Goal: Task Accomplishment & Management: Use online tool/utility

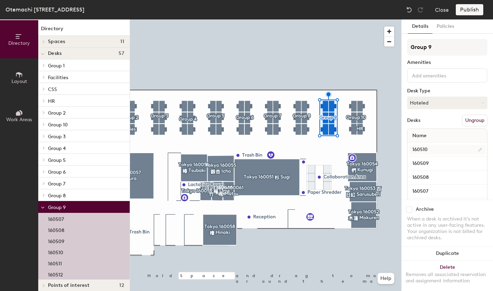
scroll to position [1, 0]
click at [438, 26] on button "Policies" at bounding box center [445, 26] width 26 height 14
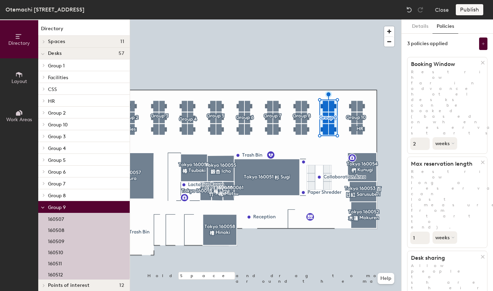
scroll to position [0, 0]
click at [482, 47] on button at bounding box center [483, 45] width 8 height 13
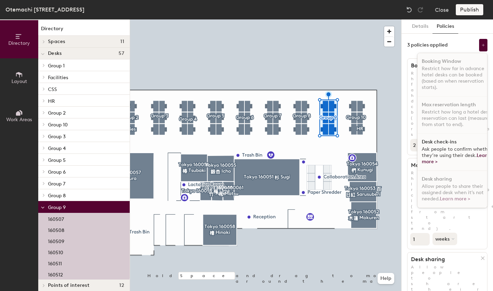
scroll to position [4, 0]
click at [442, 139] on h1 "Desk check-ins" at bounding box center [438, 142] width 35 height 6
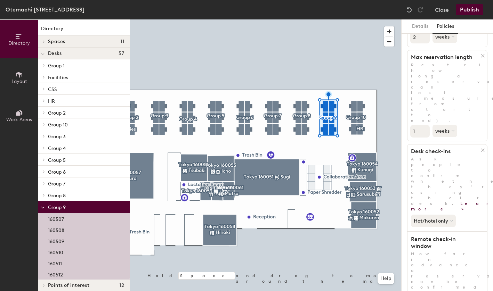
scroll to position [113, 0]
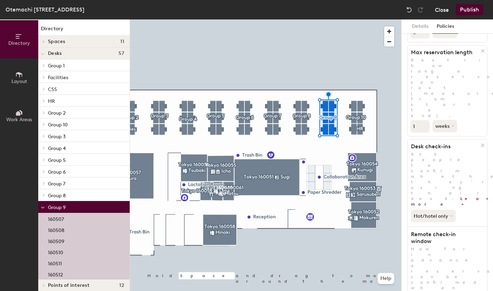
click at [436, 11] on button "Close" at bounding box center [442, 9] width 14 height 11
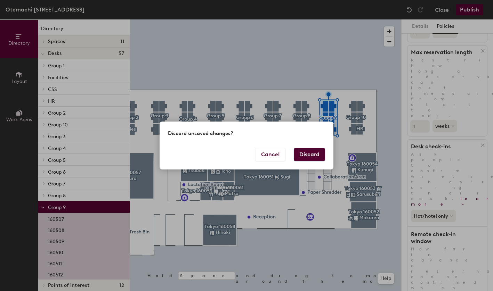
click at [302, 156] on button "Discard" at bounding box center [309, 154] width 31 height 13
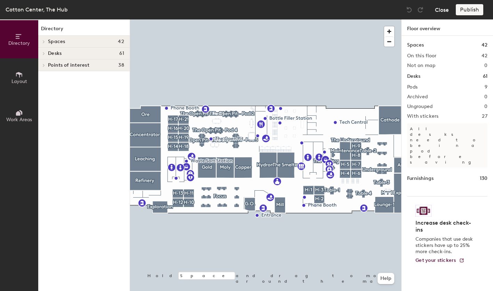
click at [437, 14] on button "Close" at bounding box center [442, 9] width 14 height 11
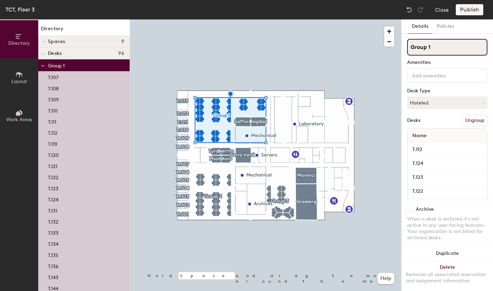
drag, startPoint x: 447, startPoint y: 44, endPoint x: 411, endPoint y: 39, distance: 35.8
click at [411, 39] on input "Group 1" at bounding box center [447, 47] width 80 height 17
click at [432, 70] on div at bounding box center [447, 75] width 80 height 15
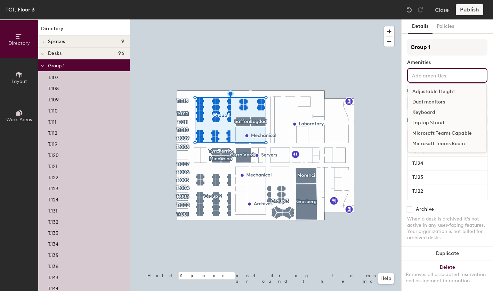
click at [433, 92] on div "Adjustable Height" at bounding box center [447, 92] width 78 height 10
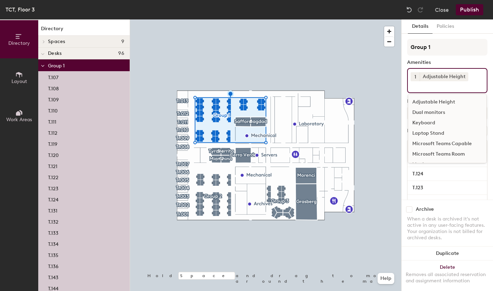
click at [435, 126] on div "Keyboard" at bounding box center [447, 123] width 78 height 10
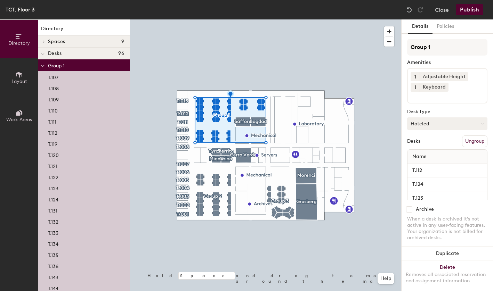
click at [445, 122] on button "Hoteled" at bounding box center [447, 123] width 80 height 13
click at [443, 121] on button "Hoteled" at bounding box center [447, 123] width 80 height 13
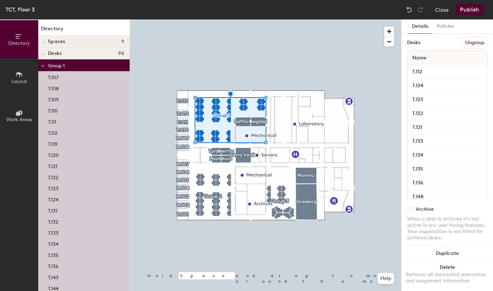
scroll to position [112, 0]
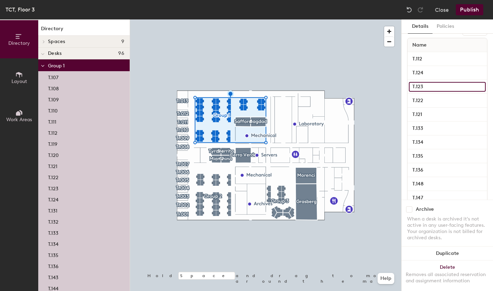
click at [429, 89] on input "T.123" at bounding box center [447, 87] width 77 height 10
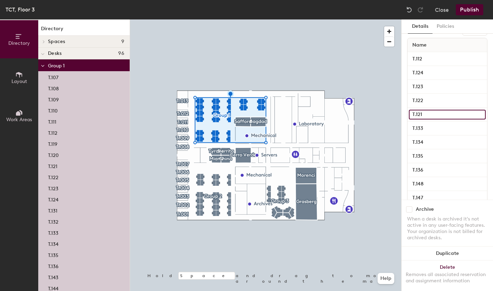
click at [426, 110] on input "T.121" at bounding box center [447, 115] width 77 height 10
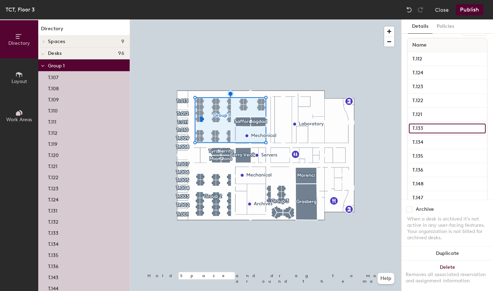
click at [425, 131] on input "T.133" at bounding box center [447, 129] width 77 height 10
click at [424, 142] on input "T.134" at bounding box center [447, 143] width 77 height 10
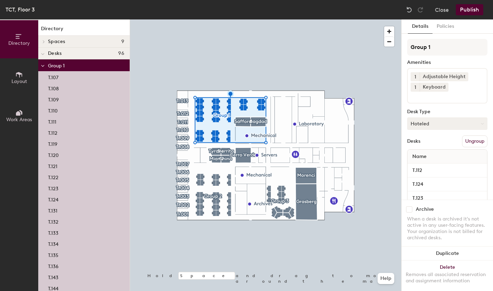
click at [210, 19] on div at bounding box center [265, 19] width 271 height 0
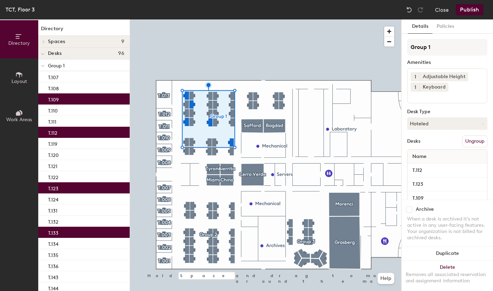
click at [438, 100] on div "1 Adjustable Height 1 Keyboard" at bounding box center [447, 85] width 80 height 35
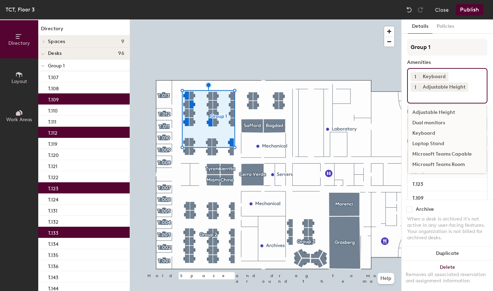
click at [434, 122] on div "Dual monitors" at bounding box center [447, 123] width 78 height 10
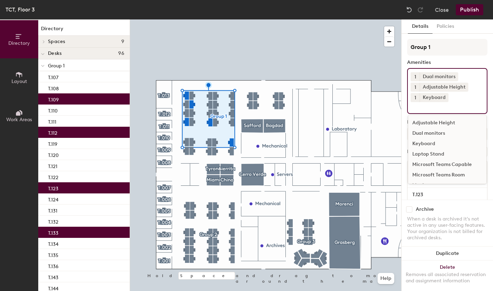
click at [295, 19] on div at bounding box center [265, 19] width 271 height 0
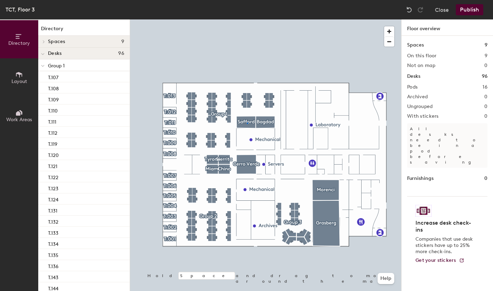
click at [247, 19] on div at bounding box center [265, 19] width 271 height 0
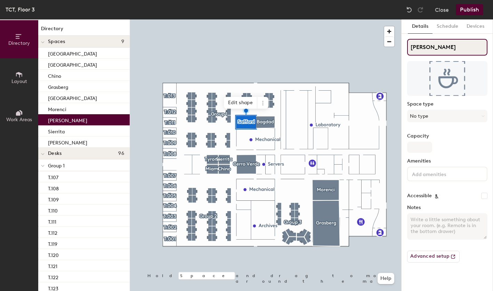
drag, startPoint x: 433, startPoint y: 50, endPoint x: 416, endPoint y: 48, distance: 17.1
click at [416, 48] on input "[PERSON_NAME]" at bounding box center [447, 47] width 80 height 17
click at [423, 118] on button "No type" at bounding box center [447, 116] width 80 height 13
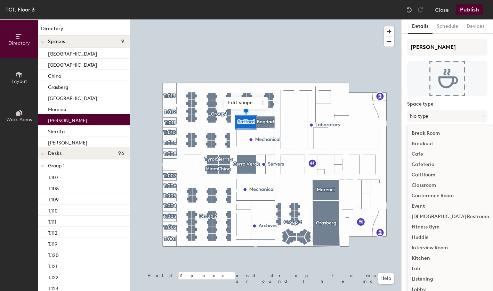
click at [420, 103] on label "Space type" at bounding box center [447, 104] width 80 height 6
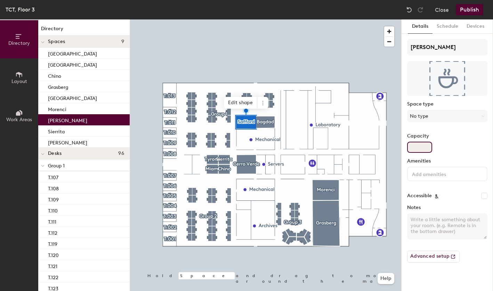
click at [422, 144] on input "Capacity" at bounding box center [419, 147] width 25 height 11
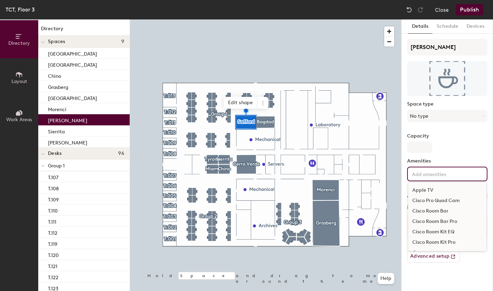
click at [421, 175] on input at bounding box center [441, 174] width 63 height 8
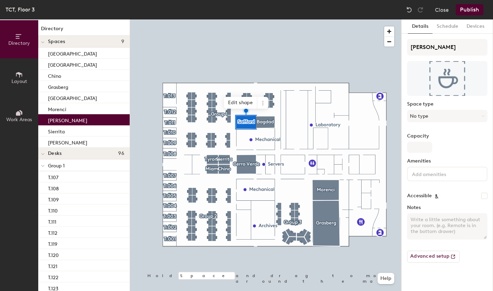
click at [438, 138] on label "Capacity" at bounding box center [447, 136] width 80 height 6
click at [432, 142] on input "Capacity" at bounding box center [419, 147] width 25 height 11
click at [334, 19] on div at bounding box center [265, 19] width 271 height 0
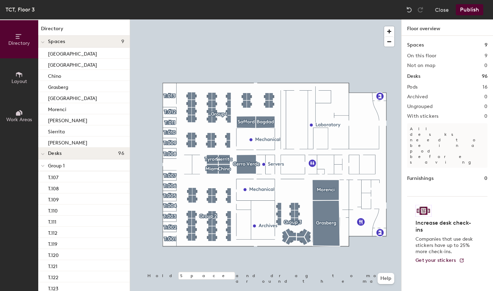
click at [11, 74] on button "Layout" at bounding box center [19, 77] width 38 height 38
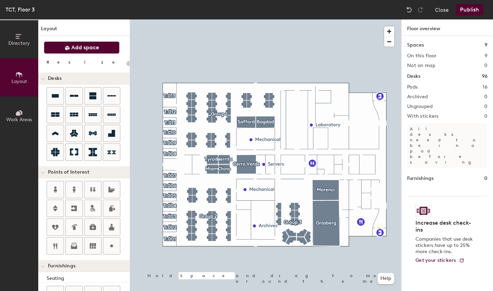
click at [54, 44] on button "Add space" at bounding box center [82, 47] width 76 height 13
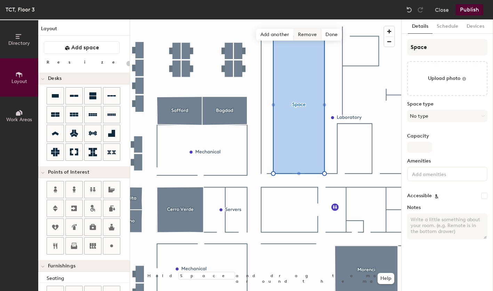
click at [311, 34] on span "Remove" at bounding box center [308, 35] width 28 height 12
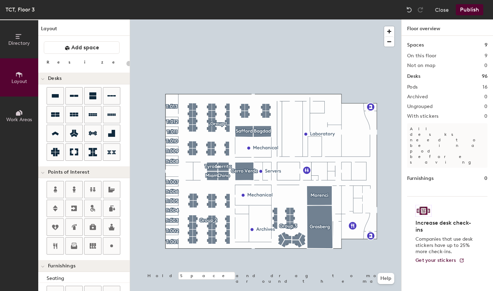
click at [294, 117] on div "Directory Layout Work Areas Layout Add space Resize Desks Points of Interest Fu…" at bounding box center [246, 155] width 493 height 272
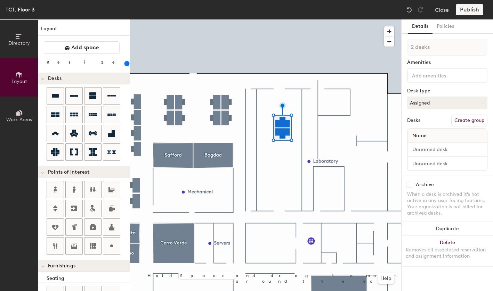
drag, startPoint x: 76, startPoint y: 62, endPoint x: 84, endPoint y: 63, distance: 7.8
click at [126, 63] on input "range" at bounding box center [126, 64] width 0 height 6
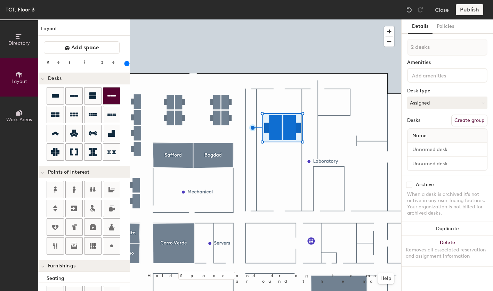
click at [285, 98] on div "Directory Layout Work Areas Layout Add space Resize Desks Points of Interest Fu…" at bounding box center [246, 155] width 493 height 272
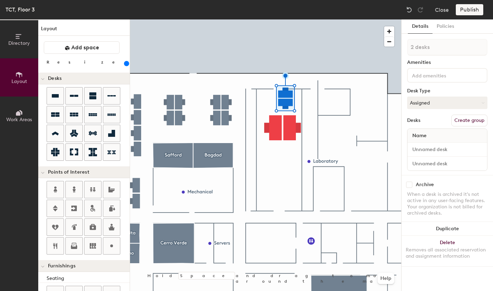
drag, startPoint x: 77, startPoint y: 63, endPoint x: 85, endPoint y: 64, distance: 7.7
click at [126, 64] on input "range" at bounding box center [126, 64] width 0 height 6
click at [291, 19] on div at bounding box center [265, 19] width 271 height 0
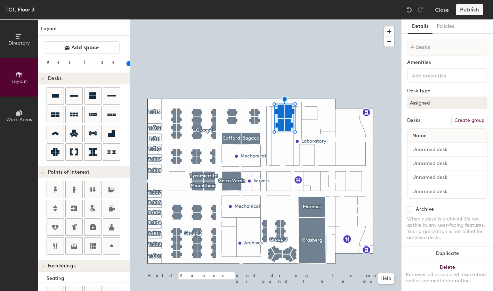
click at [463, 123] on button "Create group" at bounding box center [469, 121] width 36 height 12
type input "20"
type input "Pod 1"
type input "20"
type input "Pod 1"
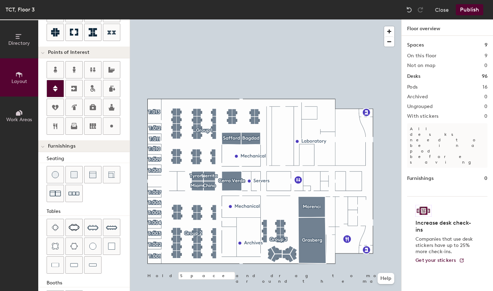
scroll to position [138, 0]
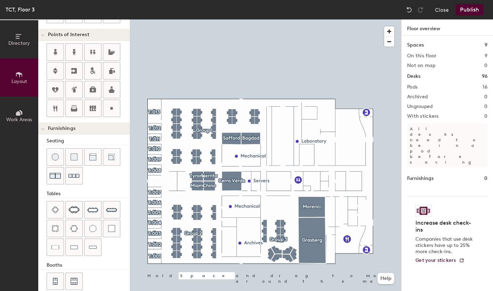
click at [355, 174] on div "Directory Layout Work Areas Layout Add space Resize Desks Points of Interest Fu…" at bounding box center [246, 155] width 493 height 272
click at [354, 155] on div "Directory Layout Work Areas Layout Add space Resize Desks Points of Interest Fu…" at bounding box center [246, 155] width 493 height 272
click at [339, 19] on div at bounding box center [265, 19] width 271 height 0
click at [279, 119] on div "Directory Layout Work Areas Layout Add space Resize Desks Points of Interest Fu…" at bounding box center [246, 155] width 493 height 272
type input "20"
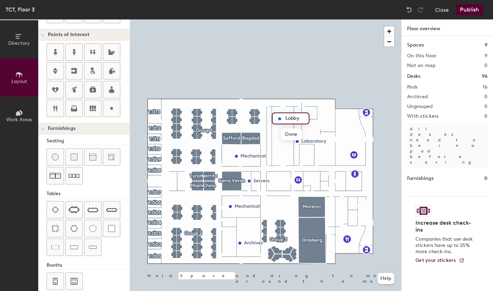
type input "Lobby"
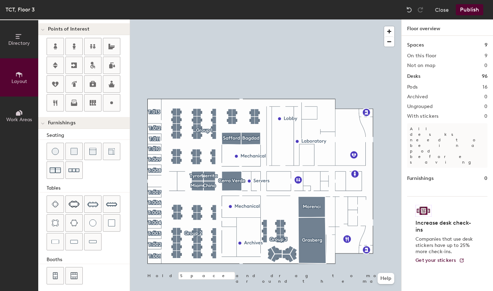
scroll to position [148, 0]
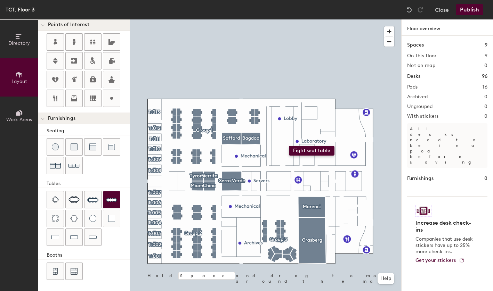
click at [289, 146] on div "Directory Layout Work Areas Layout Add space Resize Desks Points of Interest Fu…" at bounding box center [246, 155] width 493 height 272
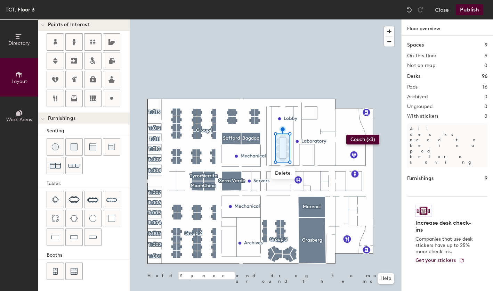
click at [346, 135] on div "Directory Layout Work Areas Layout Add space Resize Desks Points of Interest Fu…" at bounding box center [246, 155] width 493 height 272
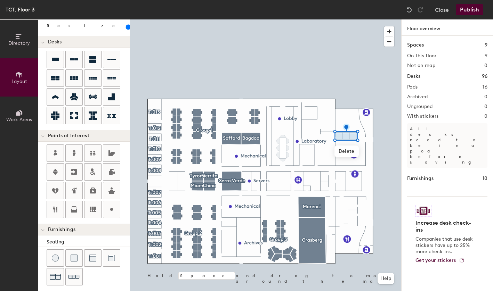
scroll to position [0, 0]
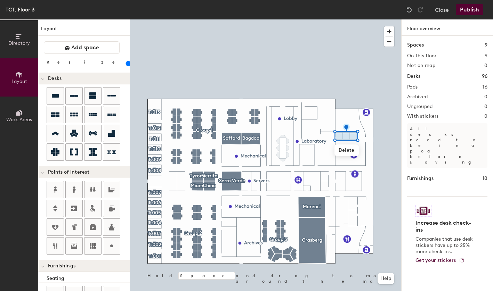
click at [126, 63] on input "range" at bounding box center [126, 64] width 0 height 6
type input "20"
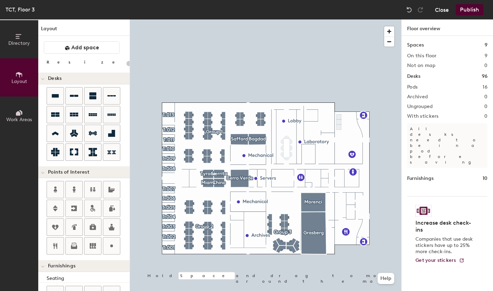
click at [442, 10] on button "Close" at bounding box center [442, 9] width 14 height 11
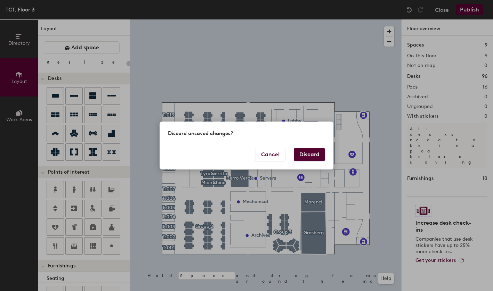
click at [309, 159] on button "Discard" at bounding box center [309, 154] width 31 height 13
type input "20"
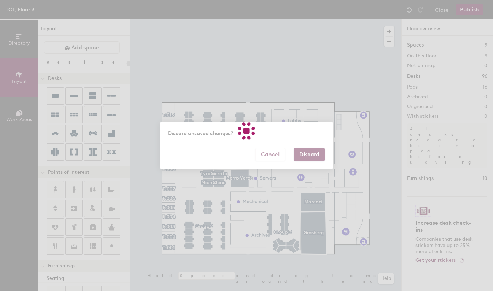
click at [308, 158] on div at bounding box center [246, 145] width 493 height 291
